Goal: Register for event/course

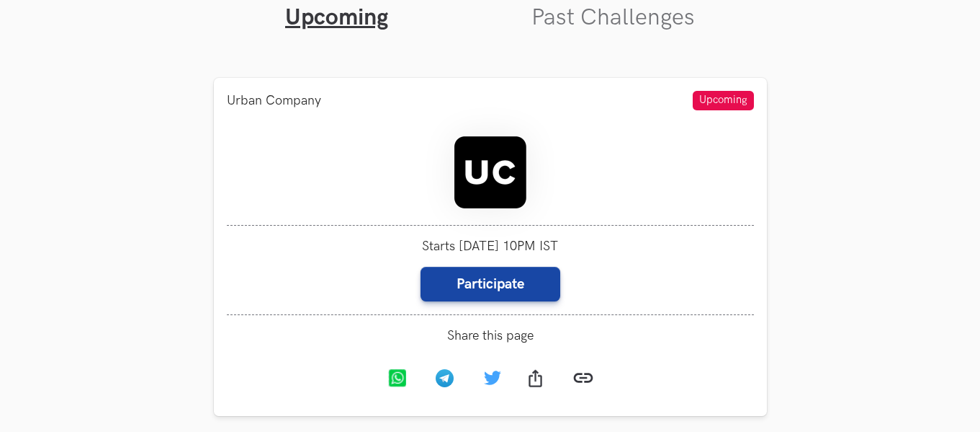
scroll to position [559, 0]
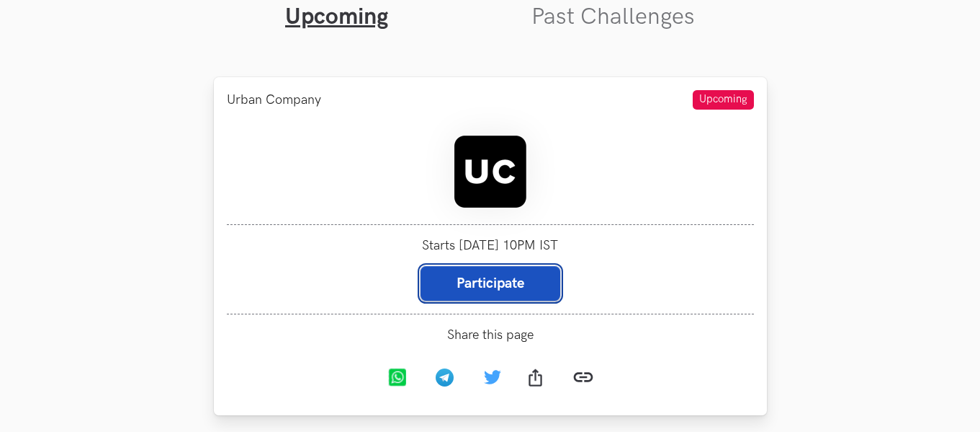
click at [460, 291] on link "Participate" at bounding box center [491, 283] width 140 height 35
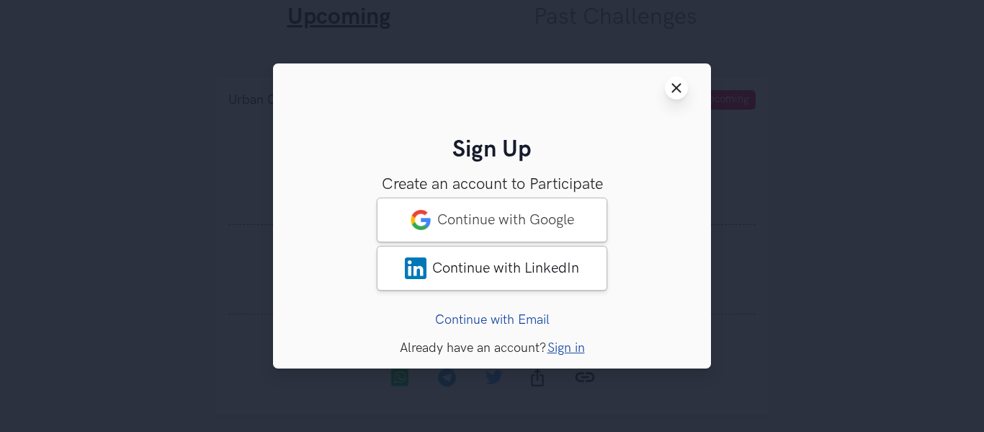
click at [680, 85] on line at bounding box center [677, 88] width 8 height 8
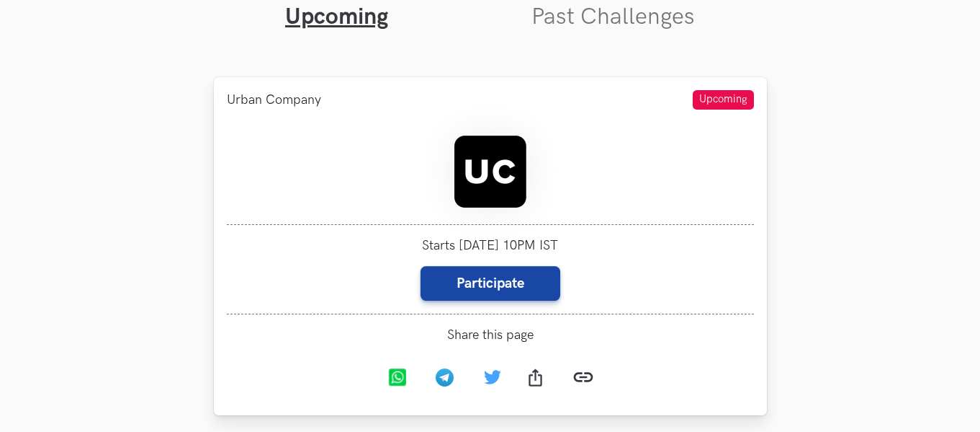
click at [558, 169] on div at bounding box center [490, 173] width 527 height 102
click at [492, 167] on img at bounding box center [491, 171] width 72 height 72
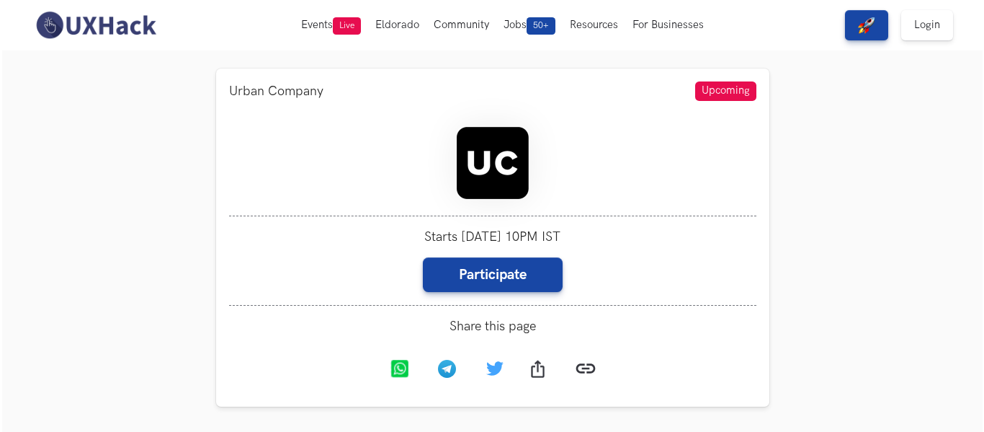
scroll to position [567, 0]
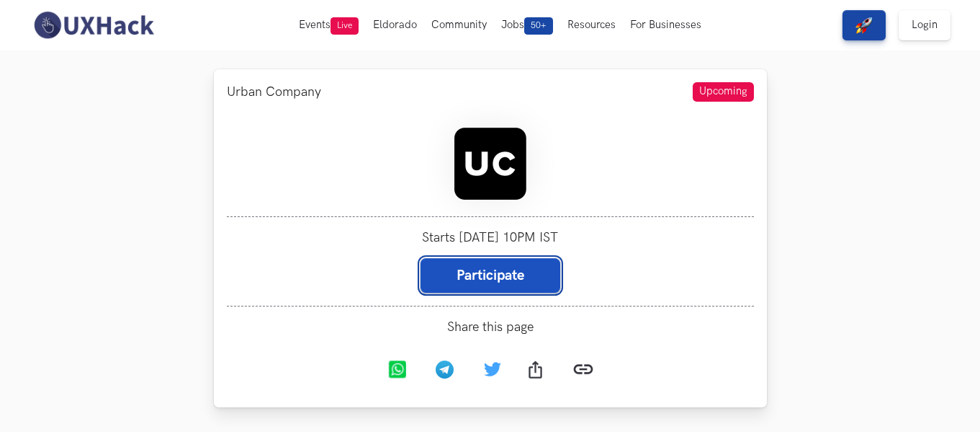
click at [529, 287] on link "Participate" at bounding box center [491, 275] width 140 height 35
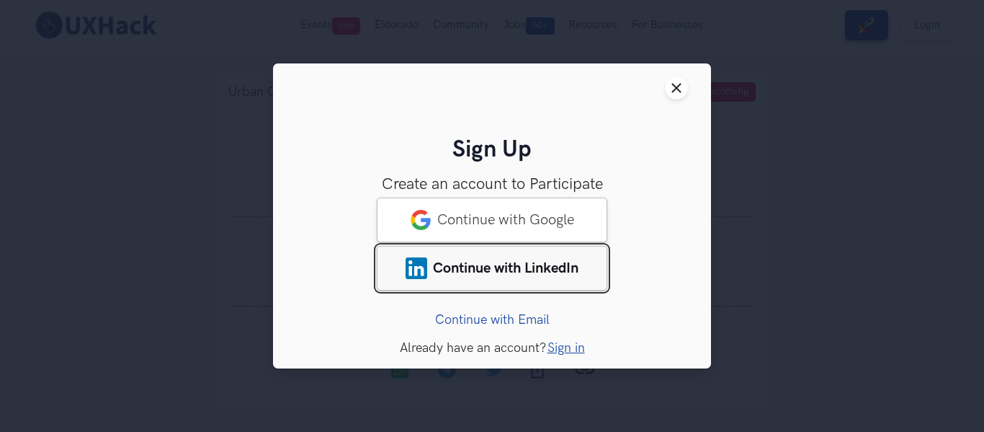
click at [591, 273] on link "Continue with LinkedIn" at bounding box center [492, 268] width 231 height 45
click at [506, 248] on link "Continue with LinkedIn" at bounding box center [492, 268] width 231 height 45
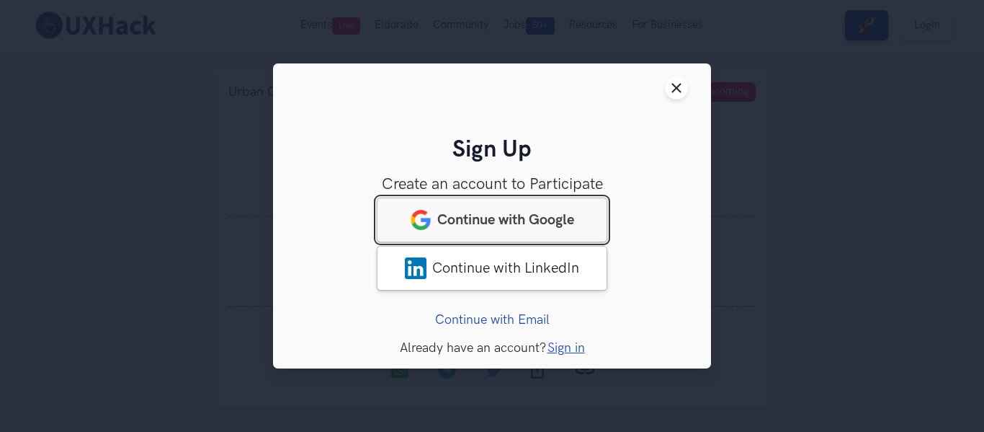
click at [506, 220] on span "Continue with Google" at bounding box center [505, 219] width 137 height 17
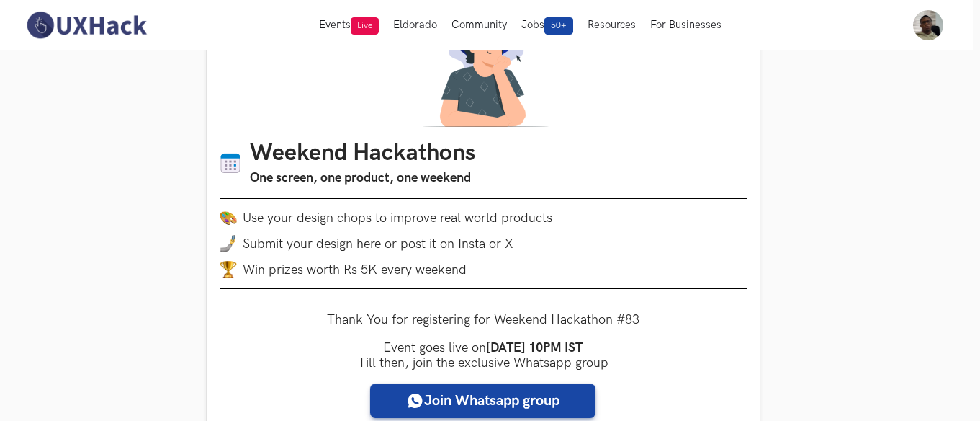
scroll to position [135, 7]
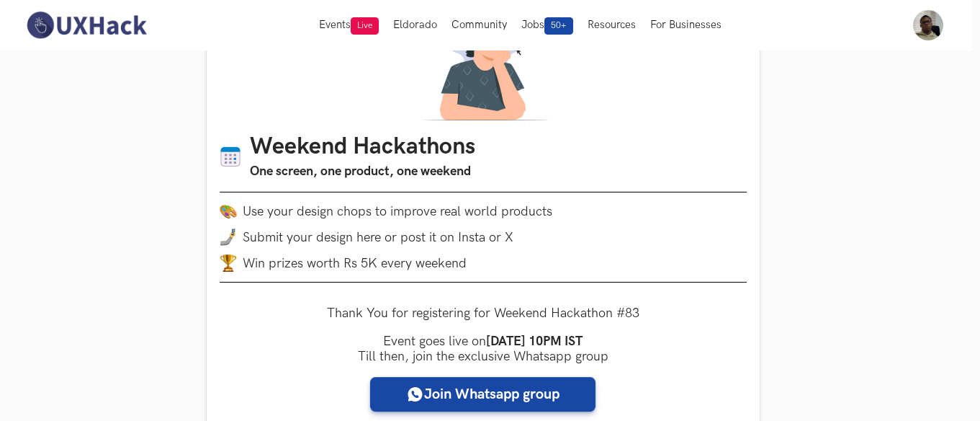
click at [257, 167] on h3 "One screen, one product, one weekend" at bounding box center [362, 171] width 225 height 20
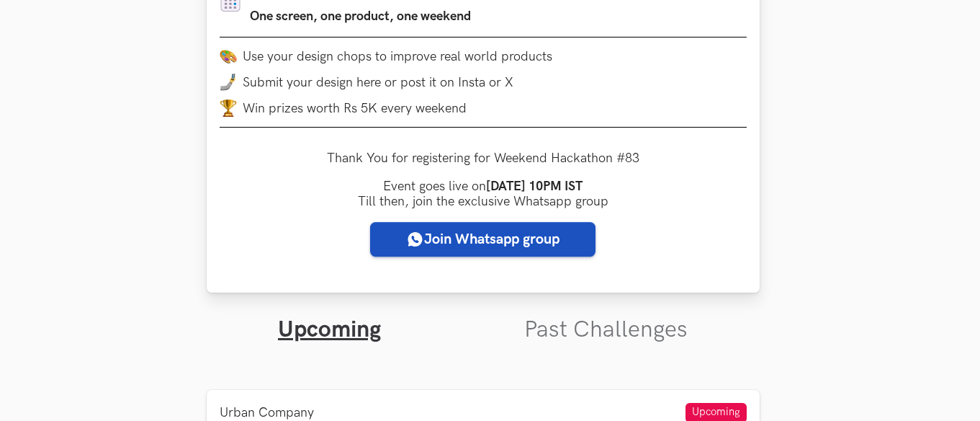
scroll to position [289, 7]
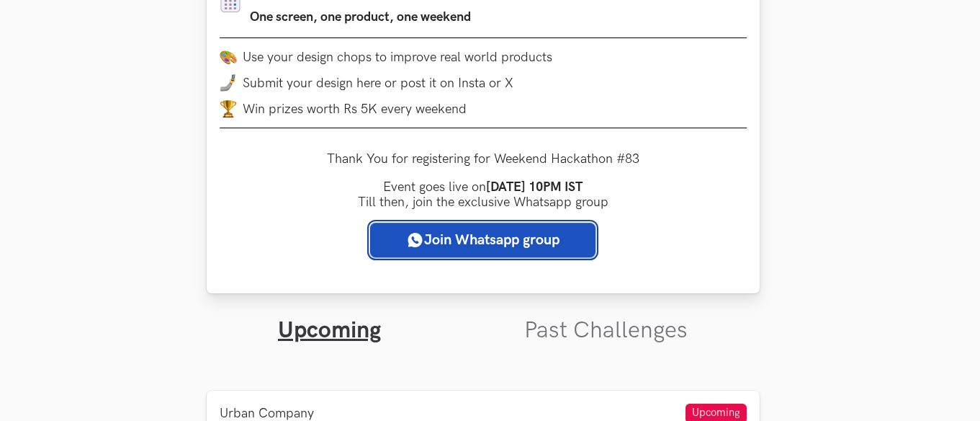
click at [465, 242] on link "Join Whatsapp group" at bounding box center [482, 240] width 225 height 35
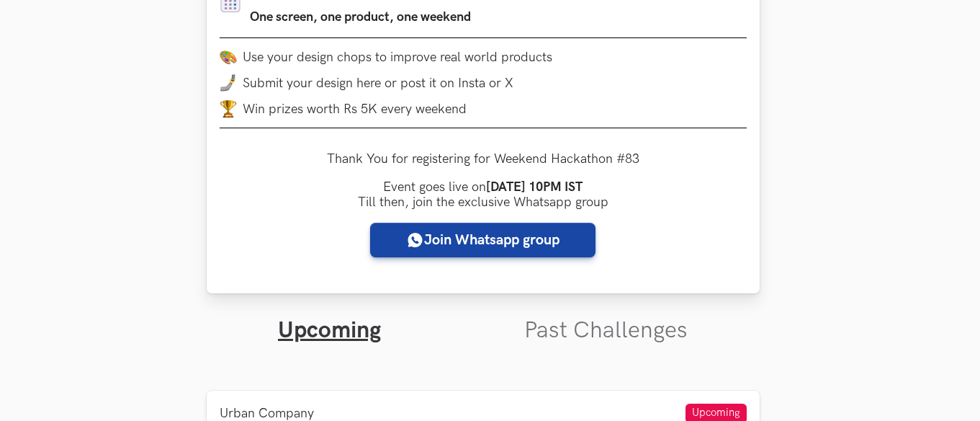
drag, startPoint x: 588, startPoint y: 183, endPoint x: 520, endPoint y: 176, distance: 68.1
click at [520, 176] on div "Thank You for registering for Weekend Hackathon #83 Event goes live on [DATE] 1…" at bounding box center [483, 204] width 313 height 106
drag, startPoint x: 596, startPoint y: 184, endPoint x: 482, endPoint y: 175, distance: 114.9
click at [482, 175] on div "Thank You for registering for Weekend Hackathon #83 Event goes live on [DATE] 1…" at bounding box center [483, 204] width 313 height 106
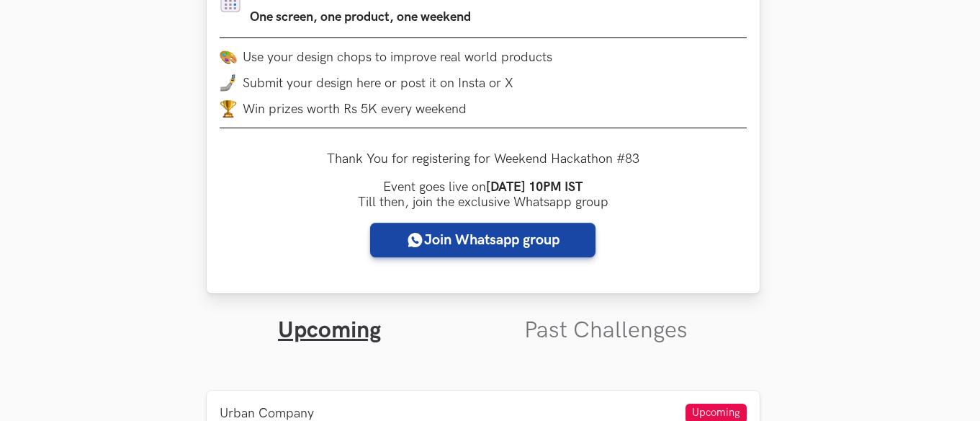
copy strong "[DATE] 10PM IST"
